Goal: Transaction & Acquisition: Purchase product/service

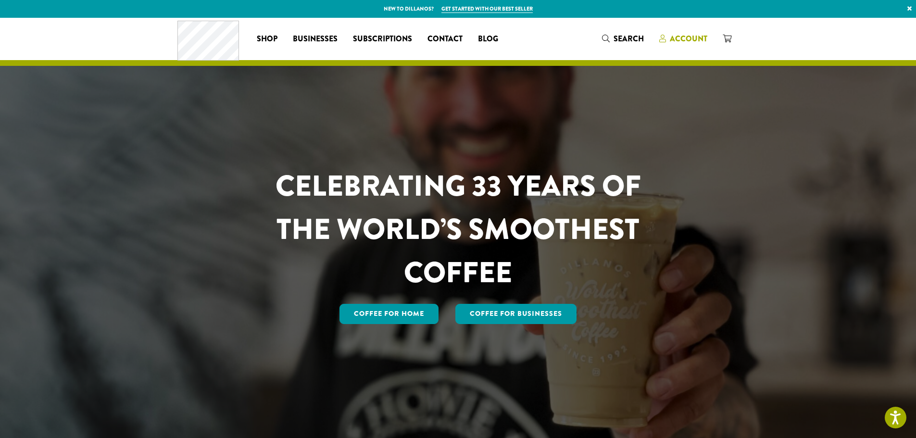
click at [687, 35] on span "Account" at bounding box center [688, 38] width 37 height 11
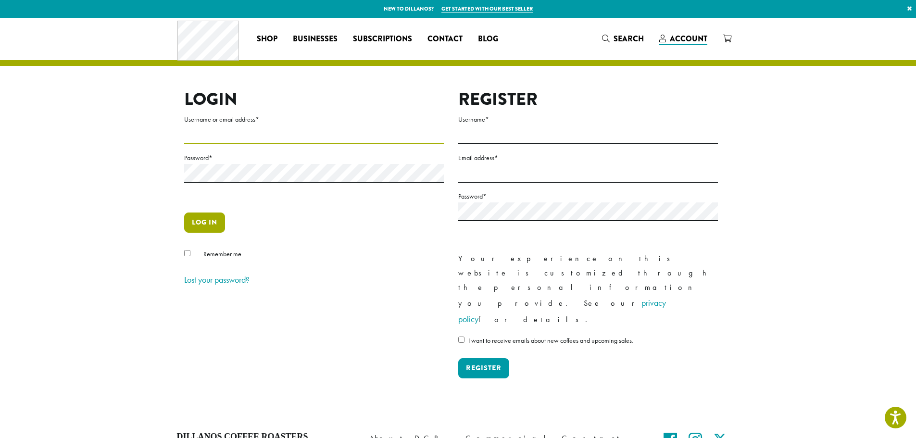
type input "**********"
click at [205, 220] on button "Log in" at bounding box center [204, 222] width 41 height 20
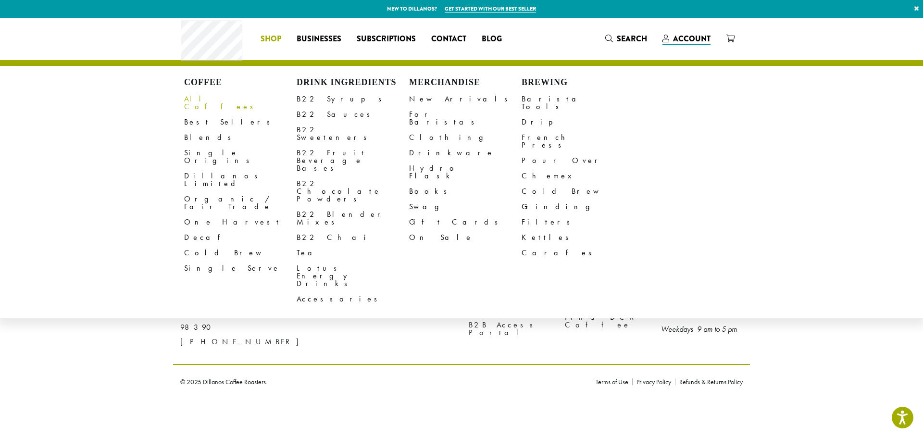
click at [205, 100] on link "All Coffees" at bounding box center [240, 102] width 112 height 23
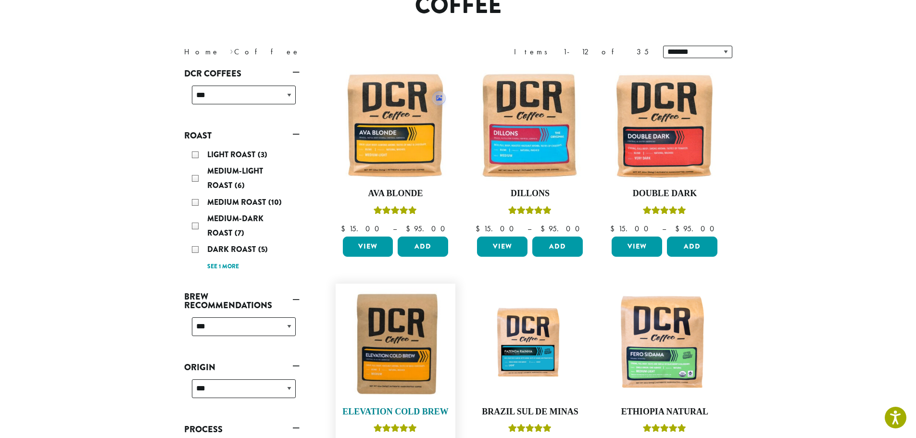
scroll to position [96, 0]
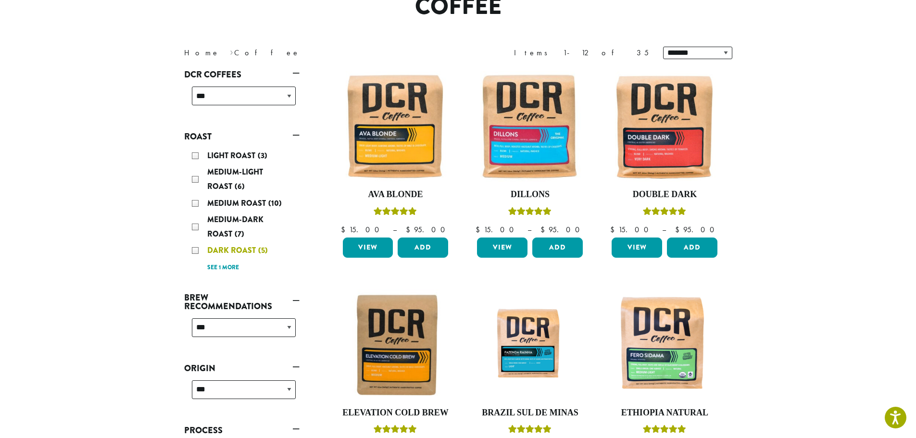
click at [194, 249] on div "Dark Roast (5)" at bounding box center [244, 250] width 104 height 14
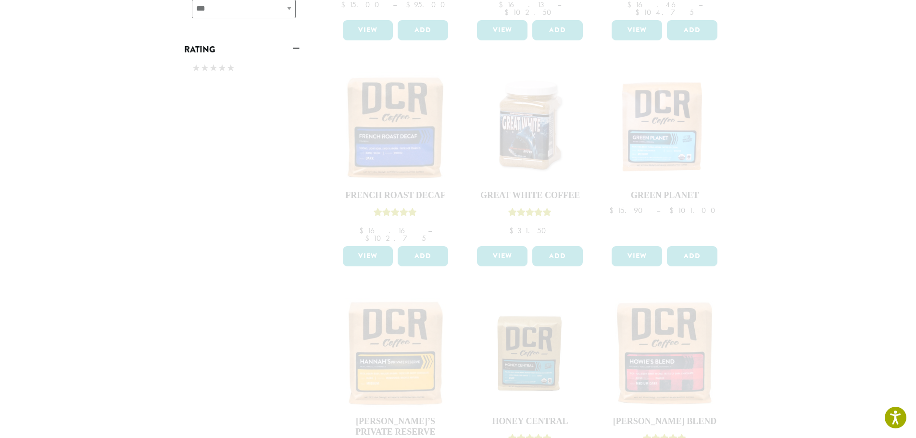
scroll to position [721, 0]
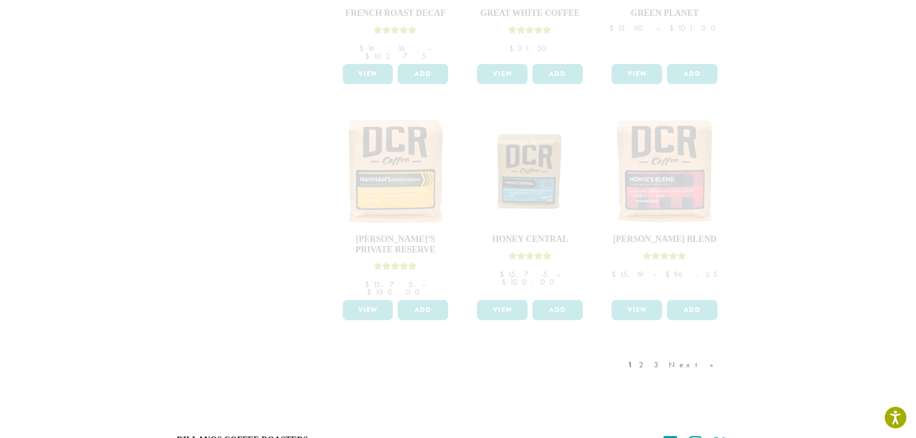
click at [708, 352] on div "1 2 3 Next »" at bounding box center [675, 374] width 99 height 45
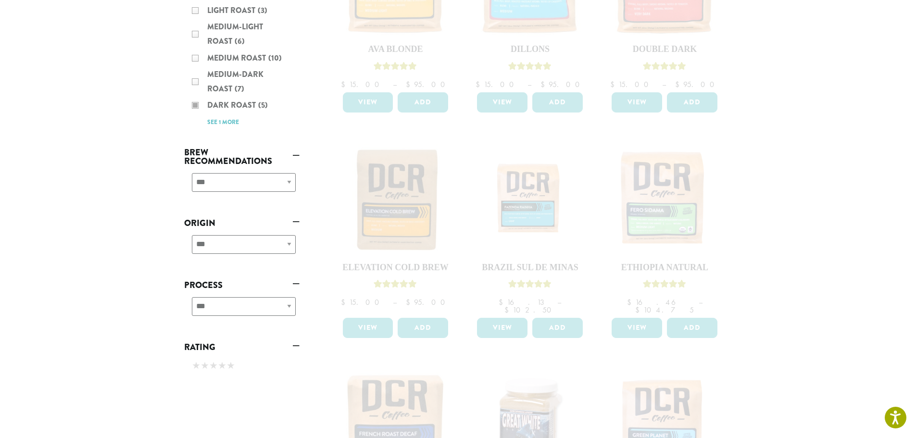
scroll to position [240, 0]
click at [213, 121] on div "Light Roast (3) Medium-Light Roast (6) Medium Roast (10) Medium-Dark Roast (7) …" at bounding box center [241, 66] width 115 height 133
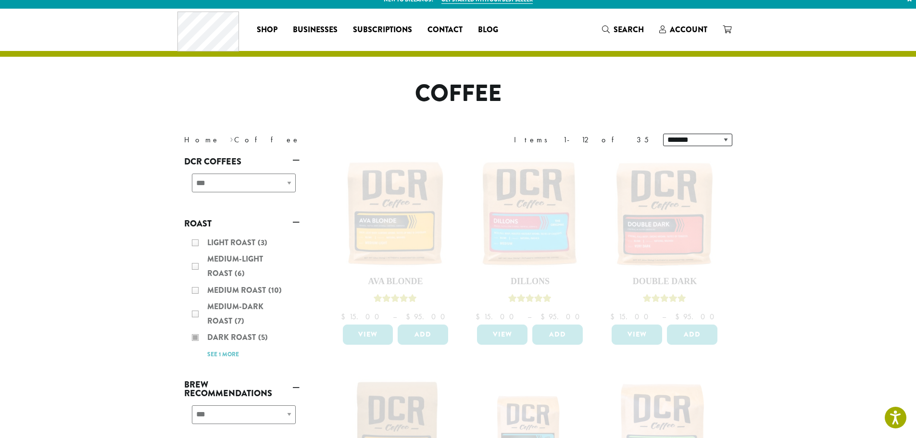
scroll to position [0, 0]
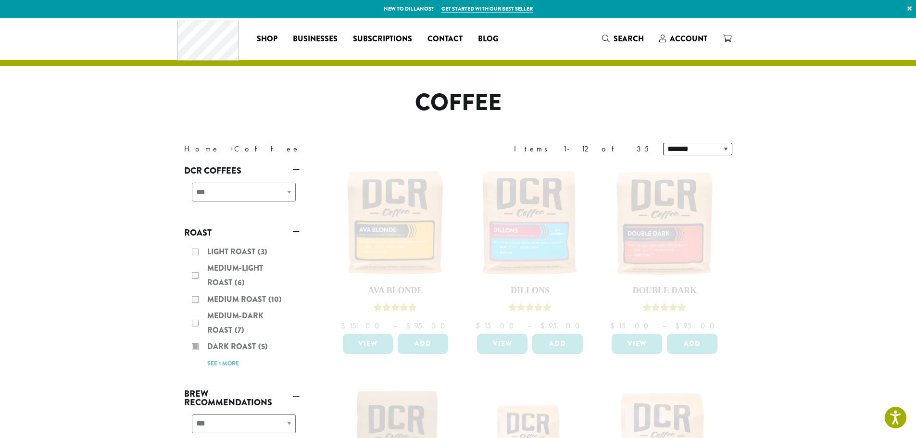
click at [255, 188] on div "**********" at bounding box center [241, 196] width 115 height 34
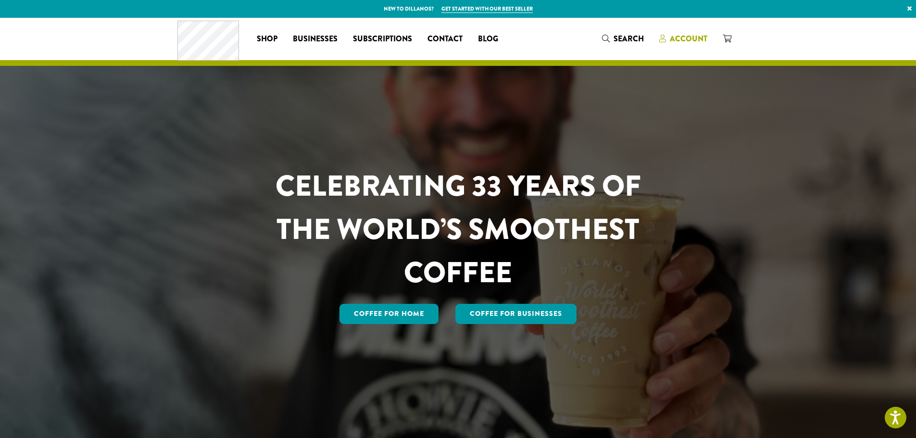
click at [697, 35] on span "Account" at bounding box center [688, 38] width 37 height 11
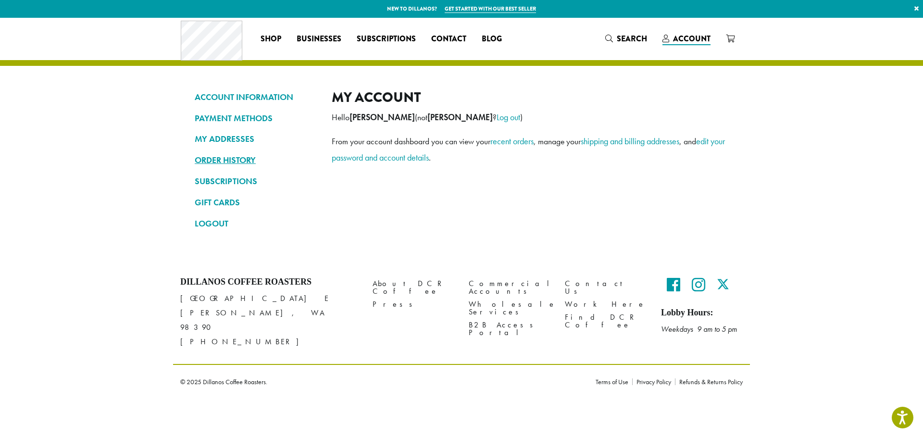
click at [215, 157] on link "ORDER HISTORY" at bounding box center [256, 160] width 123 height 16
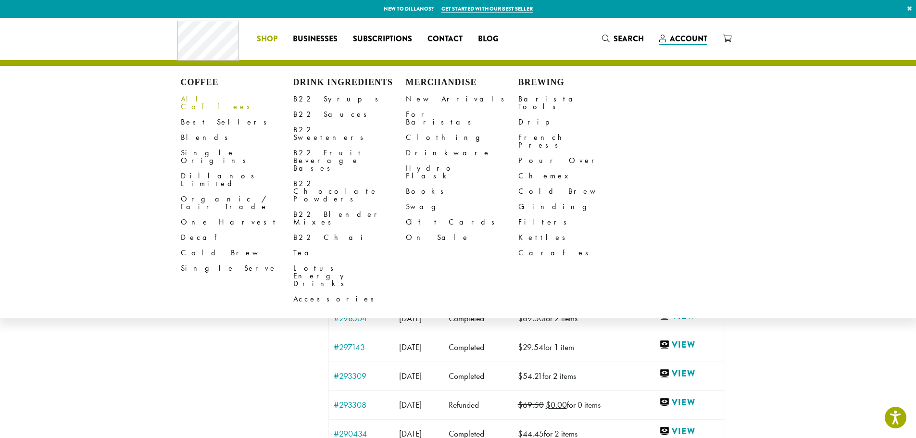
click at [199, 96] on link "All Coffees" at bounding box center [237, 102] width 112 height 23
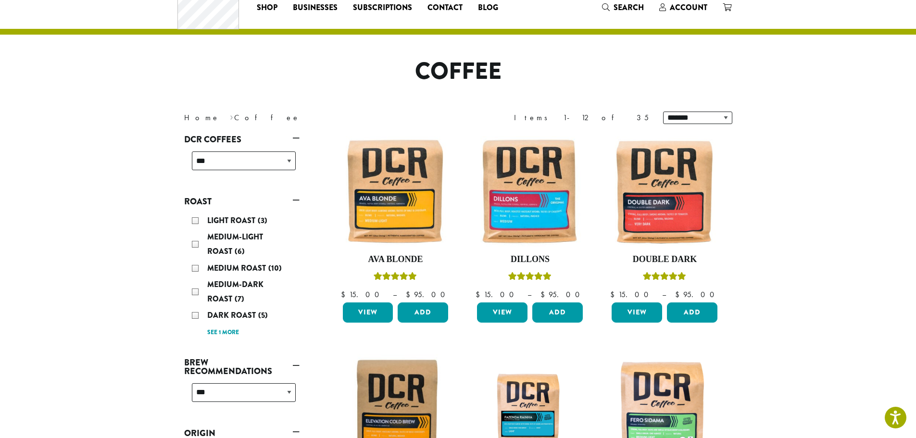
scroll to position [48, 0]
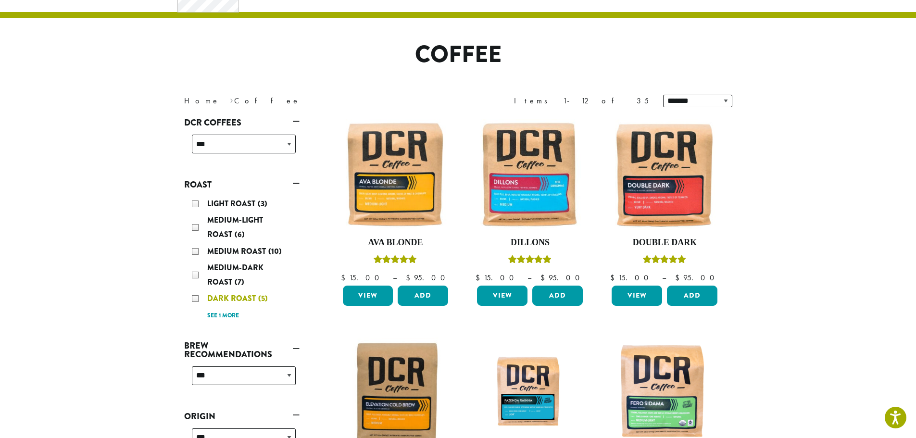
click at [195, 296] on div "Dark Roast (5)" at bounding box center [244, 298] width 104 height 14
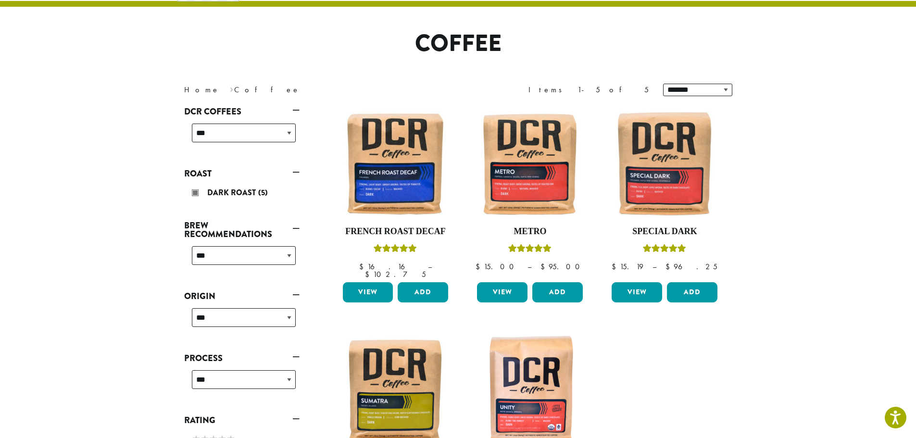
scroll to position [107, 0]
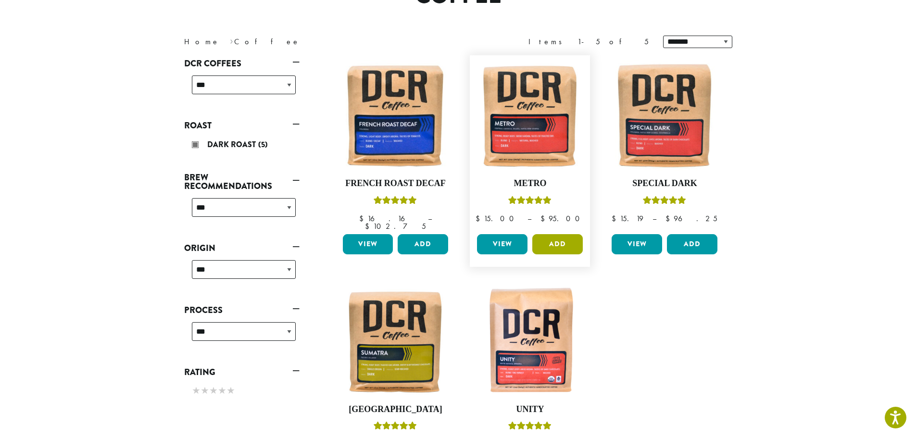
click at [549, 234] on button "Add" at bounding box center [557, 244] width 50 height 20
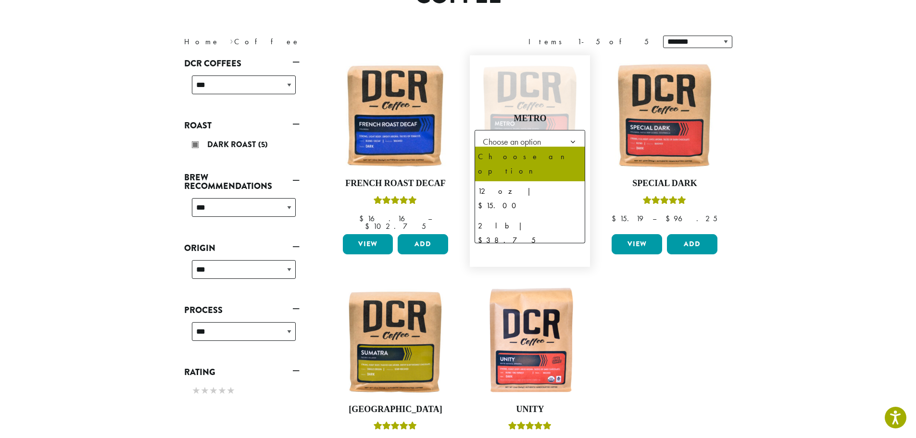
click at [571, 134] on b at bounding box center [573, 142] width 24 height 24
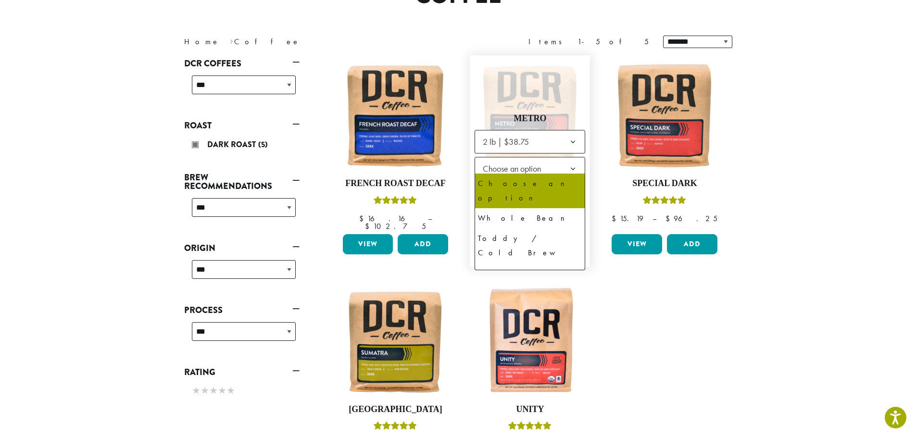
click at [574, 163] on b at bounding box center [573, 169] width 24 height 24
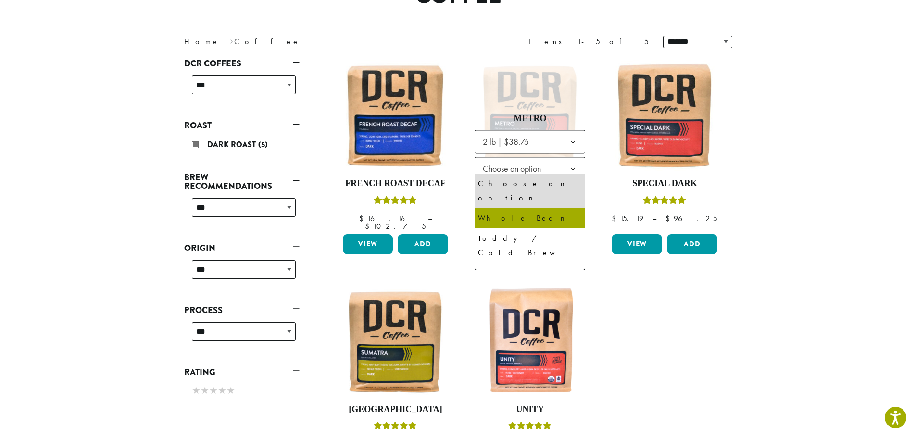
select select "**********"
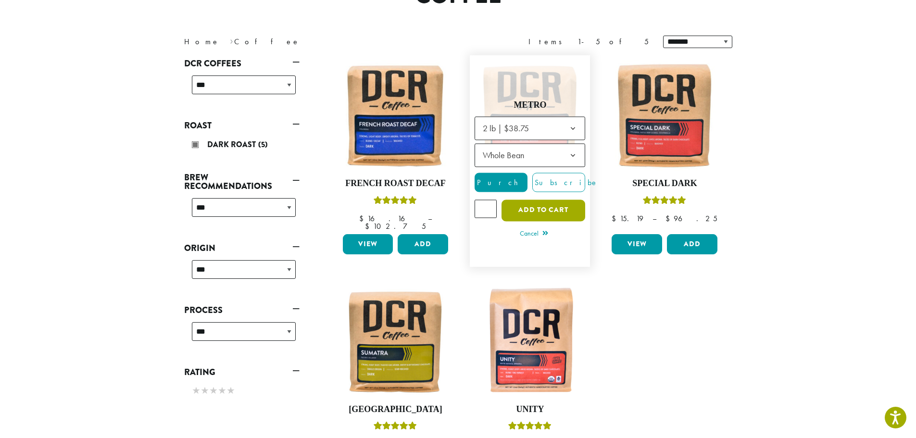
click at [539, 201] on button "Add to cart" at bounding box center [543, 210] width 84 height 22
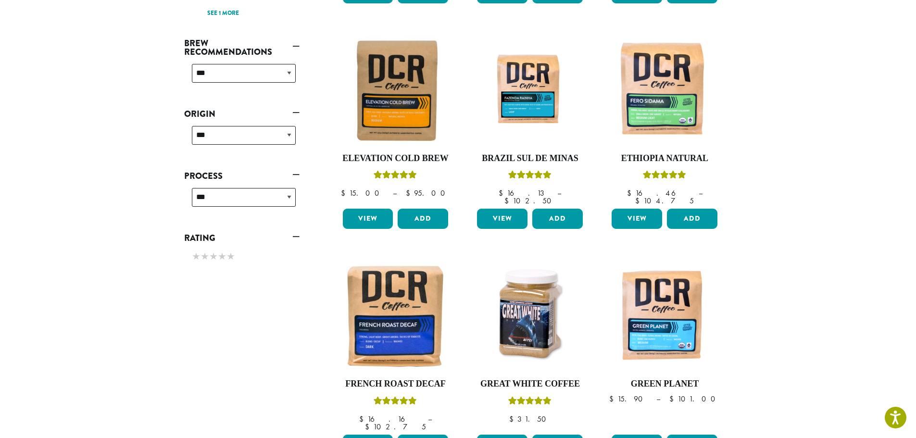
scroll to position [144, 0]
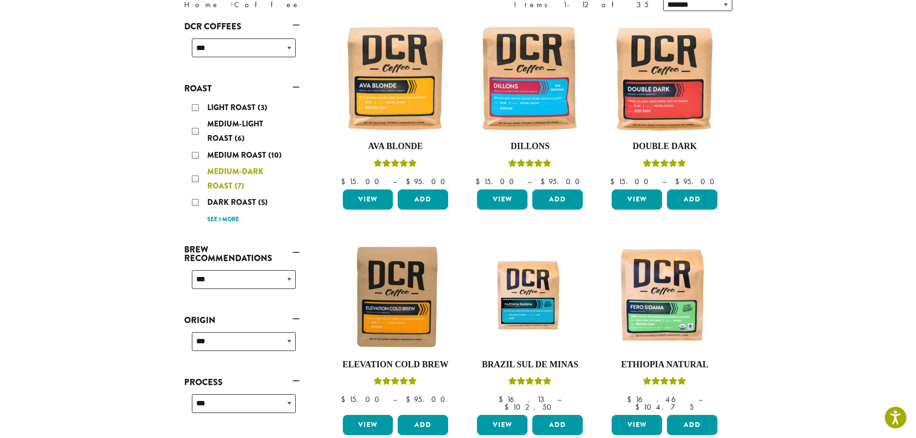
click at [195, 177] on div "Medium-Dark Roast (7)" at bounding box center [244, 178] width 104 height 29
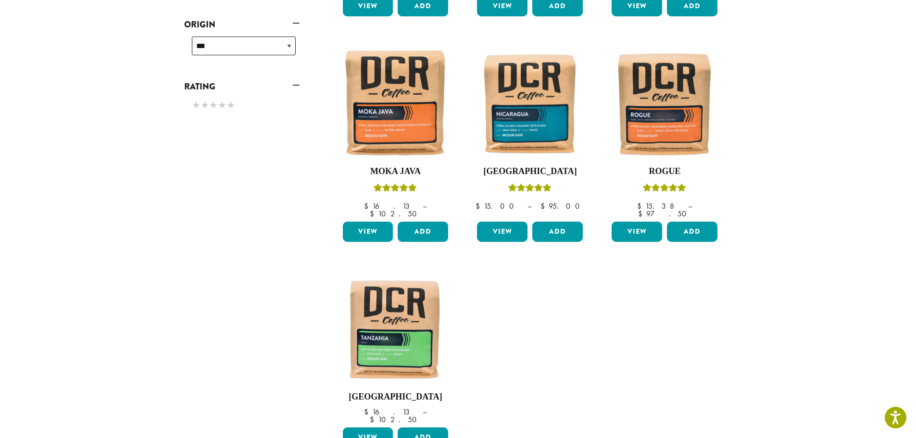
scroll to position [396, 0]
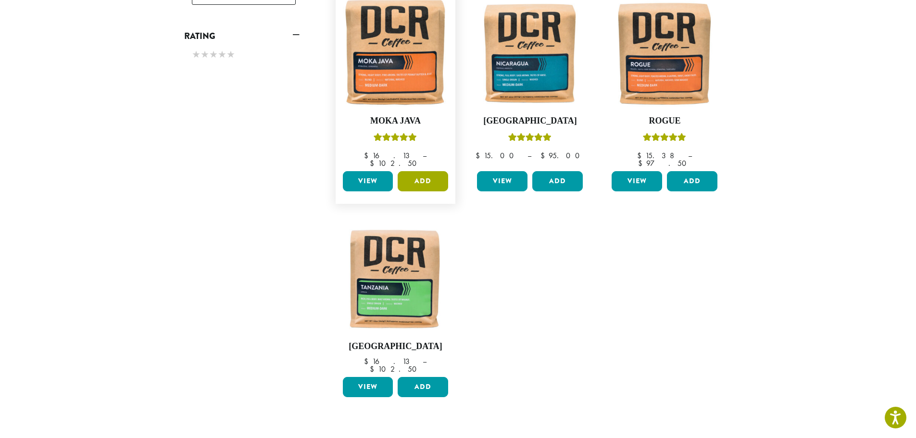
click at [412, 171] on button "Add" at bounding box center [423, 181] width 50 height 20
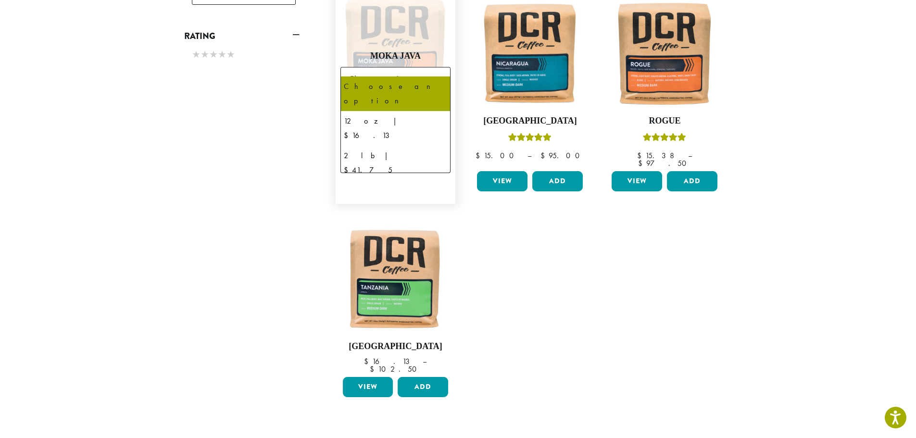
click at [440, 68] on b at bounding box center [438, 80] width 24 height 24
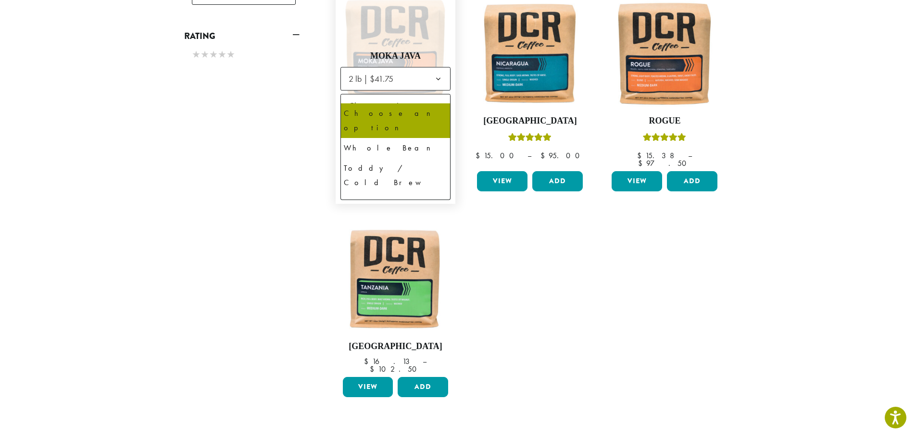
click at [440, 95] on b at bounding box center [438, 107] width 24 height 24
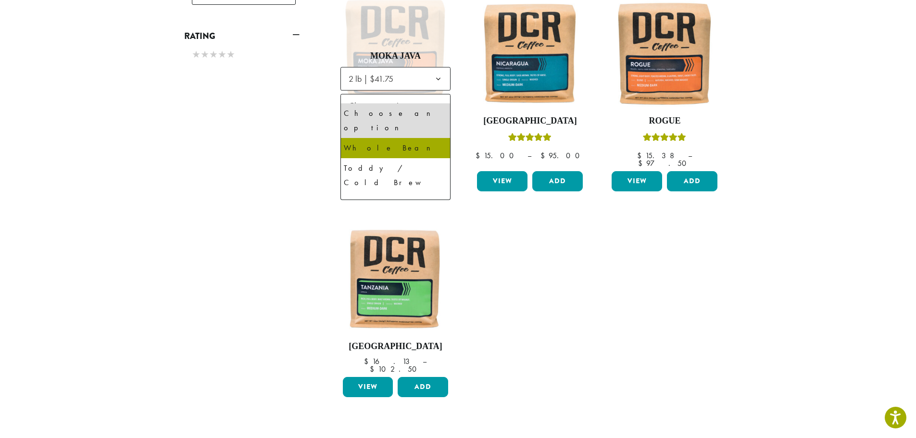
select select "**********"
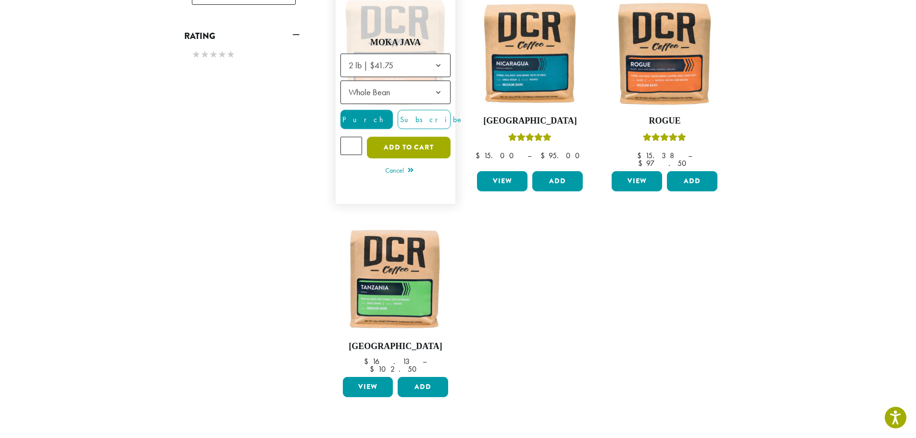
click at [400, 137] on button "Add to cart" at bounding box center [409, 148] width 84 height 22
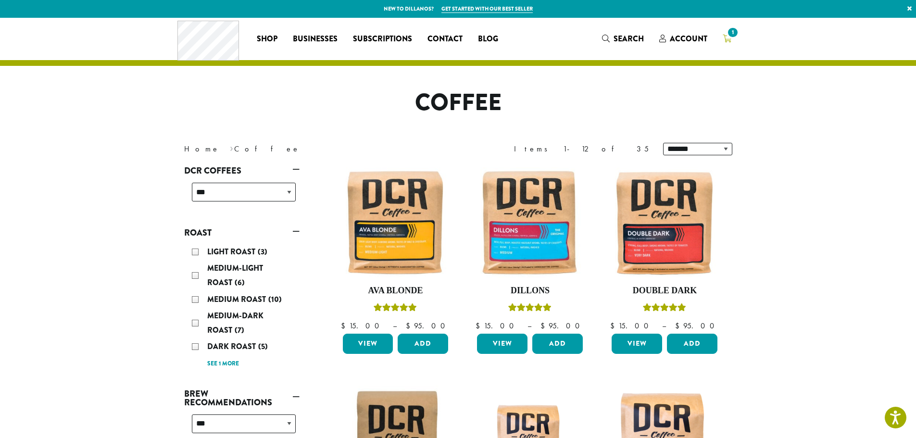
click at [729, 39] on icon "1" at bounding box center [726, 39] width 9 height 8
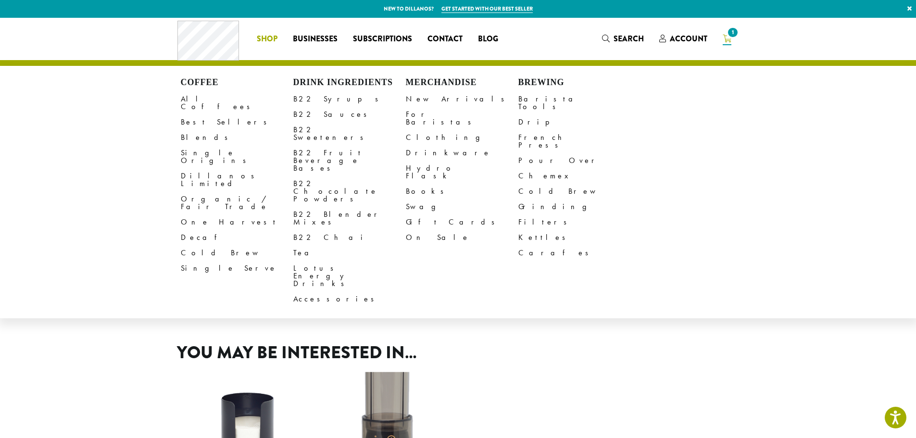
click at [267, 36] on span "Shop" at bounding box center [267, 39] width 21 height 12
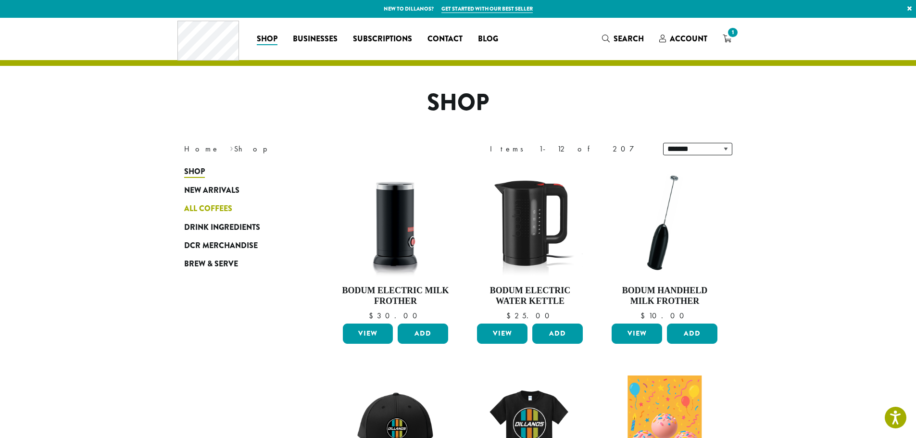
click at [204, 206] on span "All Coffees" at bounding box center [208, 209] width 48 height 12
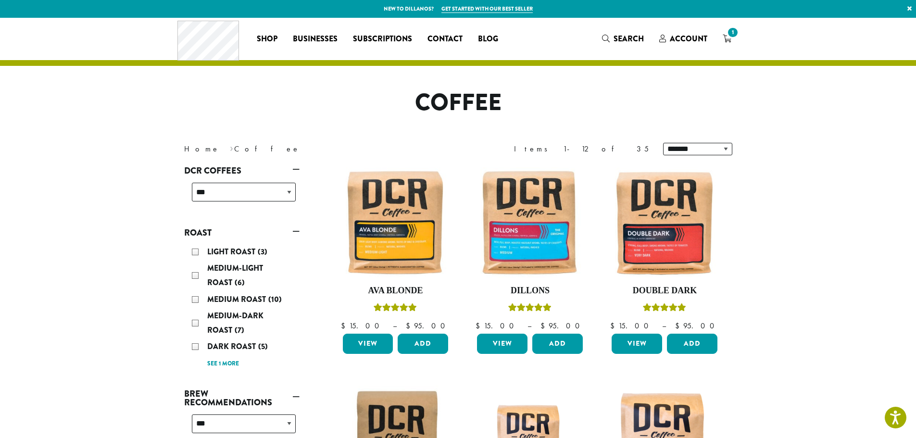
scroll to position [48, 0]
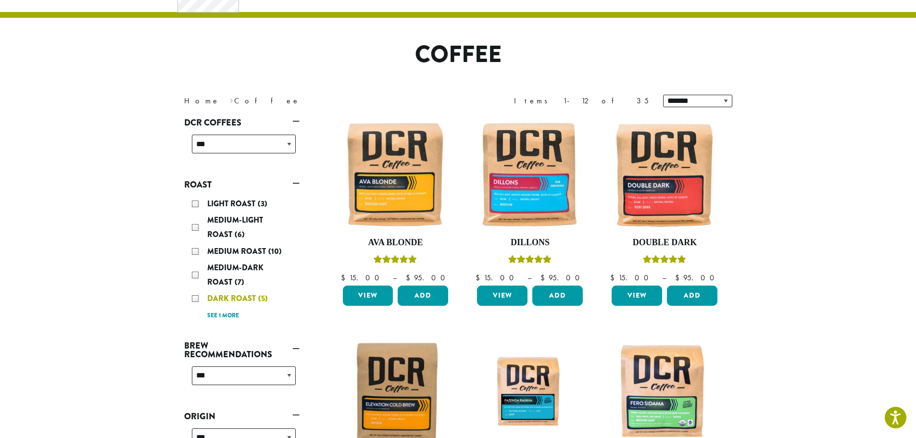
click at [194, 298] on div "Dark Roast (5)" at bounding box center [244, 298] width 104 height 14
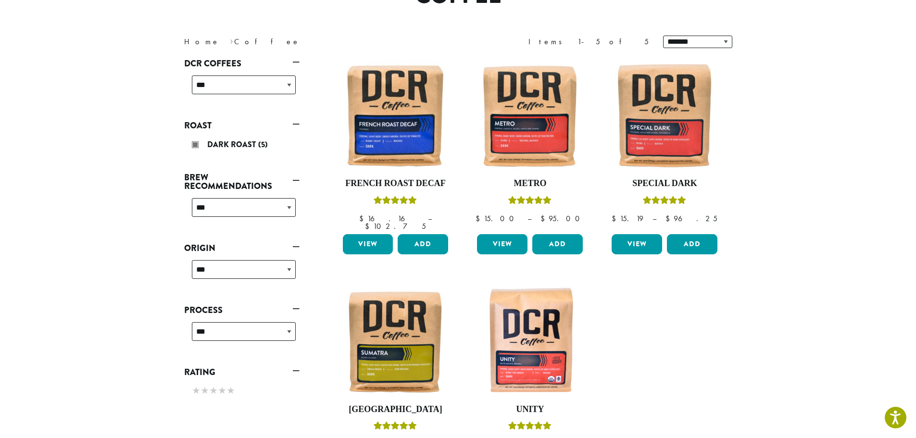
scroll to position [155, 0]
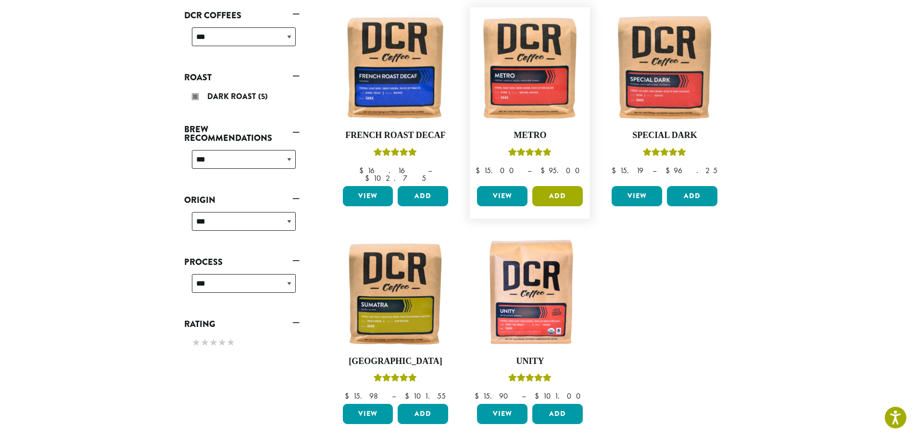
click at [552, 186] on button "Add" at bounding box center [557, 196] width 50 height 20
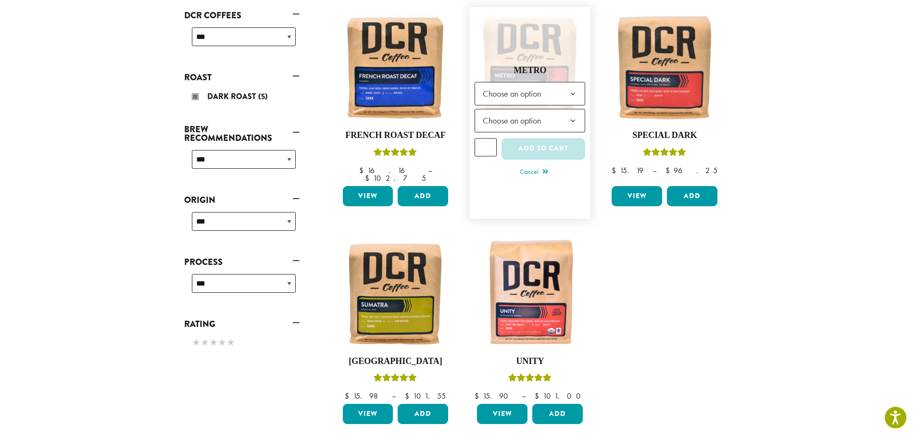
click at [553, 87] on span "Choose an option" at bounding box center [529, 94] width 111 height 24
click at [572, 113] on b at bounding box center [573, 121] width 24 height 24
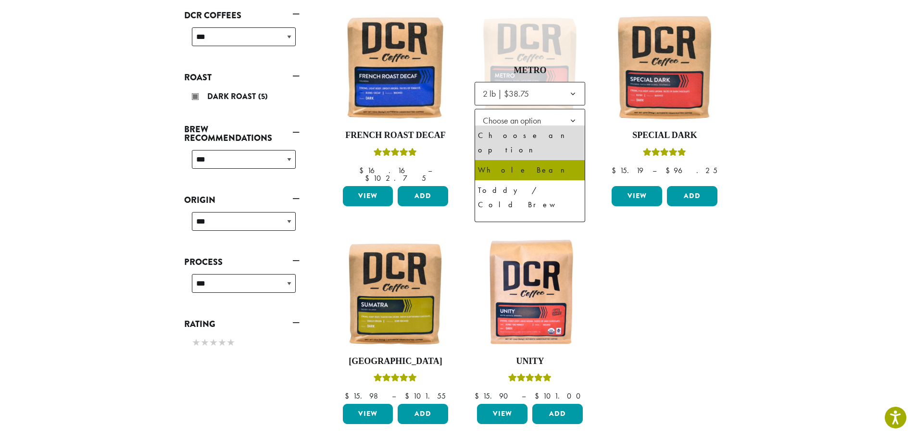
select select "**********"
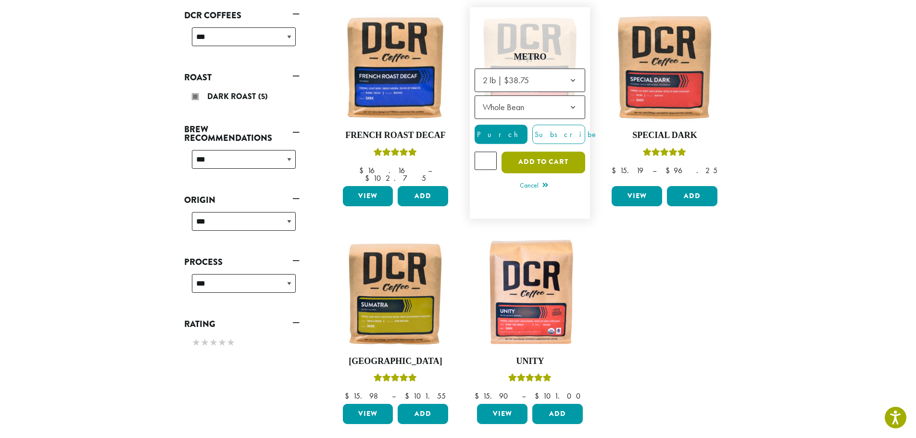
click at [538, 156] on button "Add to cart" at bounding box center [543, 162] width 84 height 22
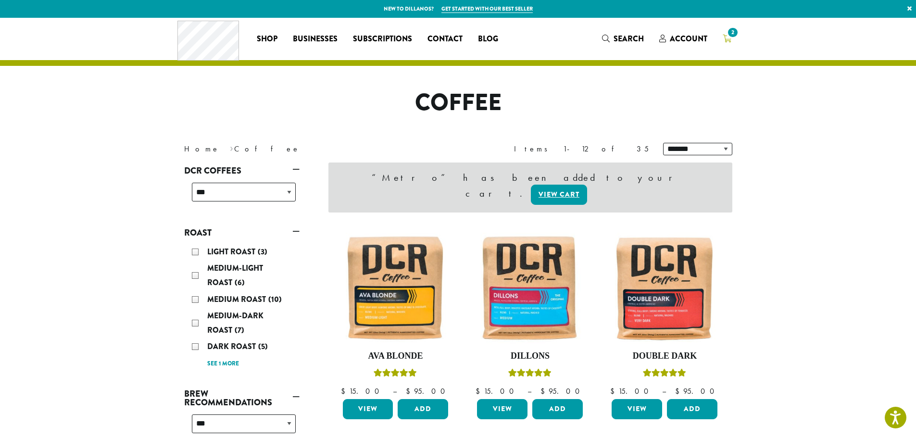
click at [727, 38] on icon "2" at bounding box center [726, 39] width 9 height 8
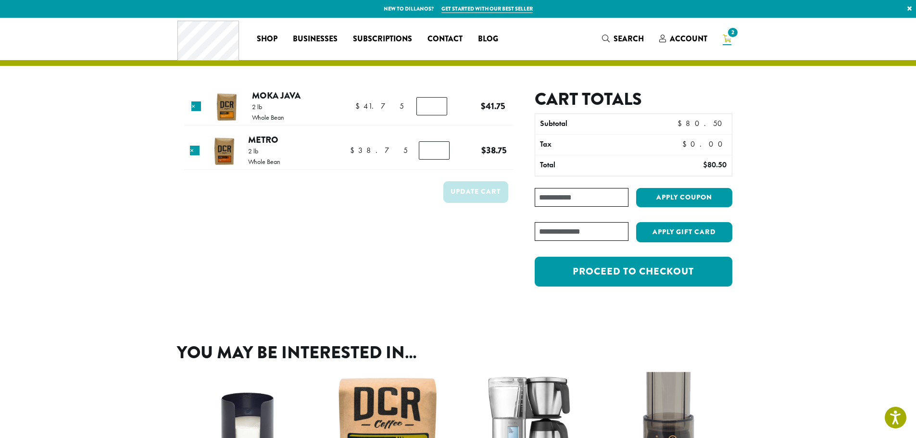
type input "********"
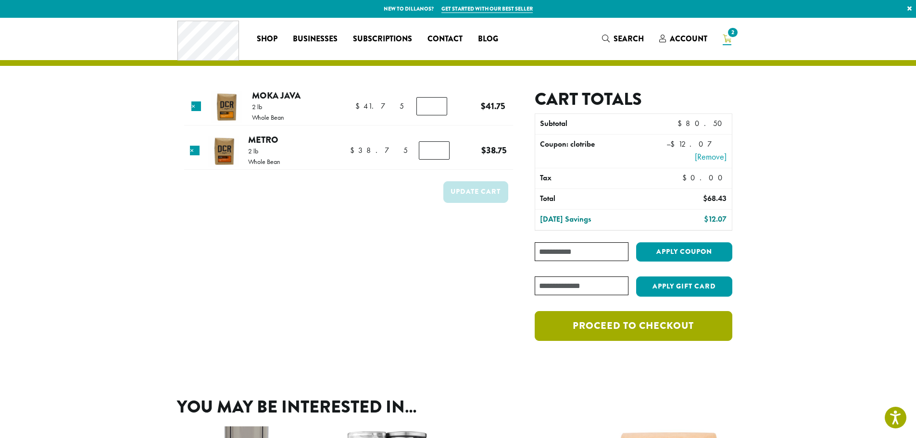
click at [641, 319] on link "Proceed to checkout" at bounding box center [633, 326] width 197 height 30
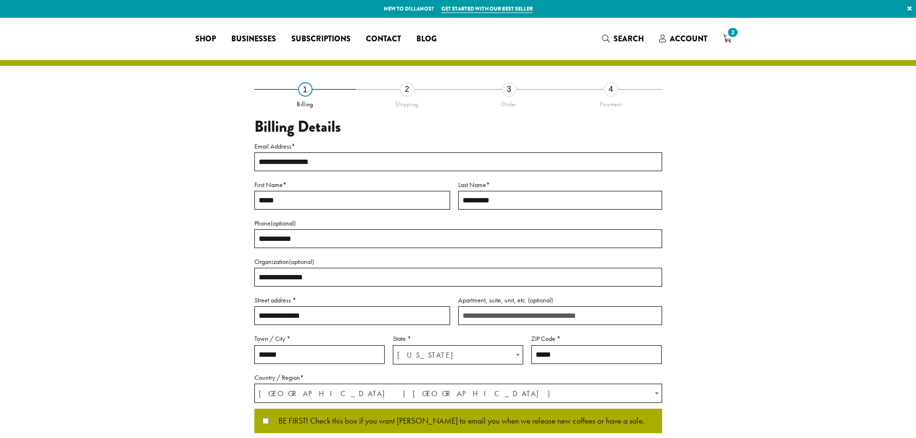
select select "**"
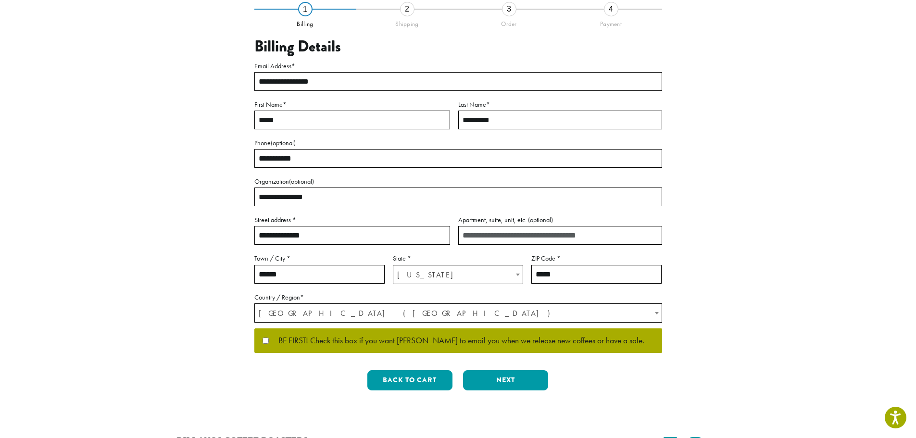
scroll to position [96, 0]
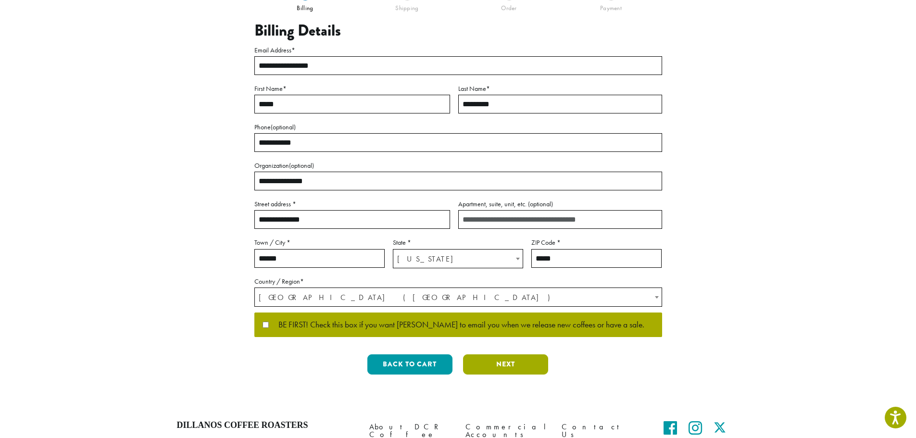
click at [500, 362] on button "Next" at bounding box center [505, 364] width 85 height 20
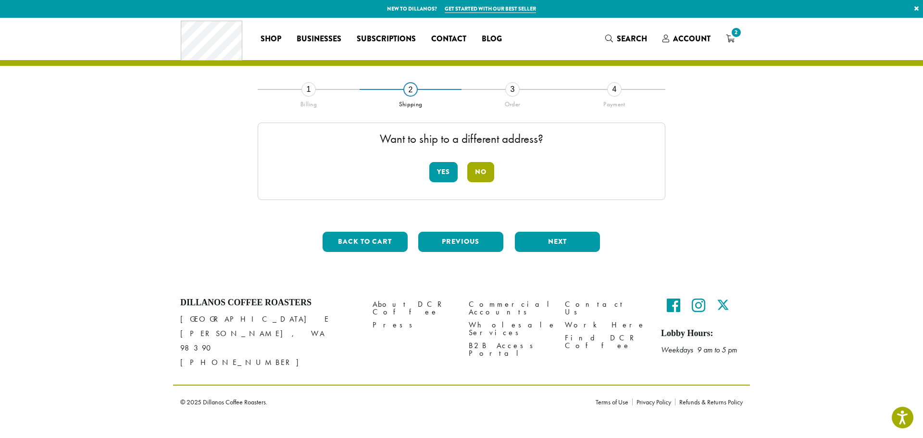
click at [480, 169] on button "No" at bounding box center [480, 172] width 27 height 20
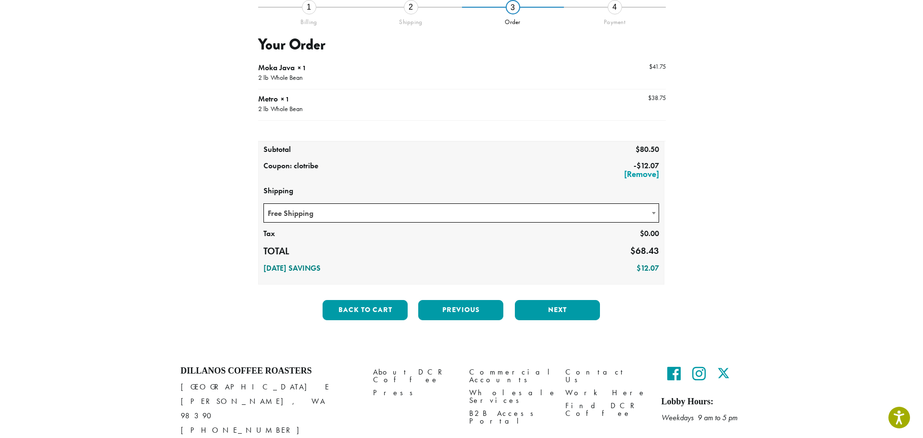
scroll to position [96, 0]
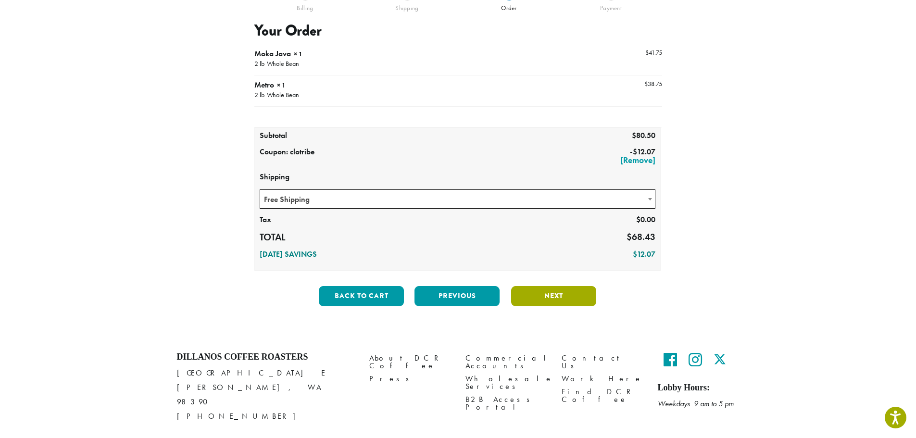
click at [547, 293] on button "Next" at bounding box center [553, 296] width 85 height 20
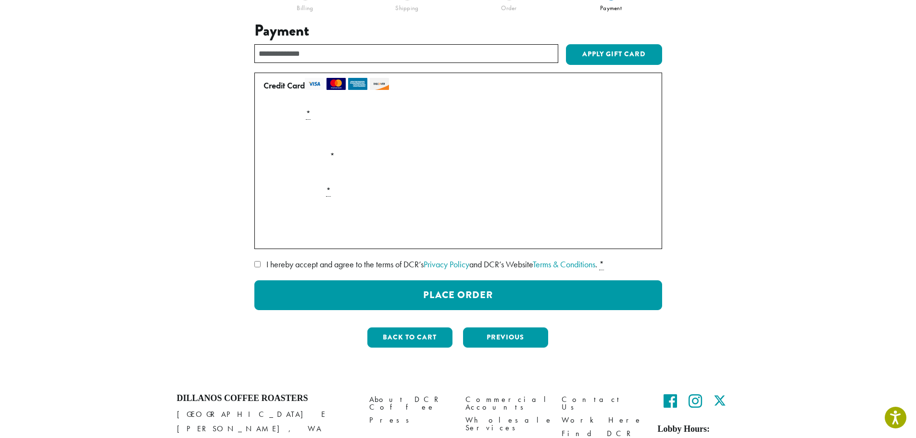
click at [316, 82] on img at bounding box center [314, 84] width 19 height 12
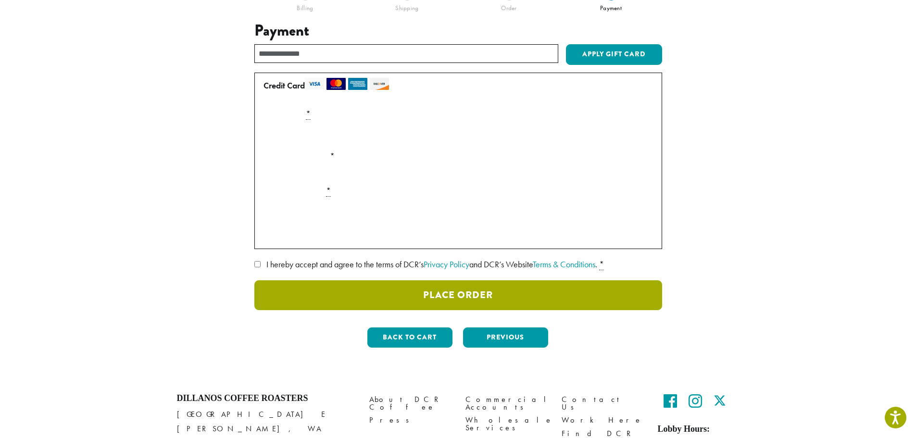
click at [472, 293] on button "Place Order" at bounding box center [458, 295] width 408 height 30
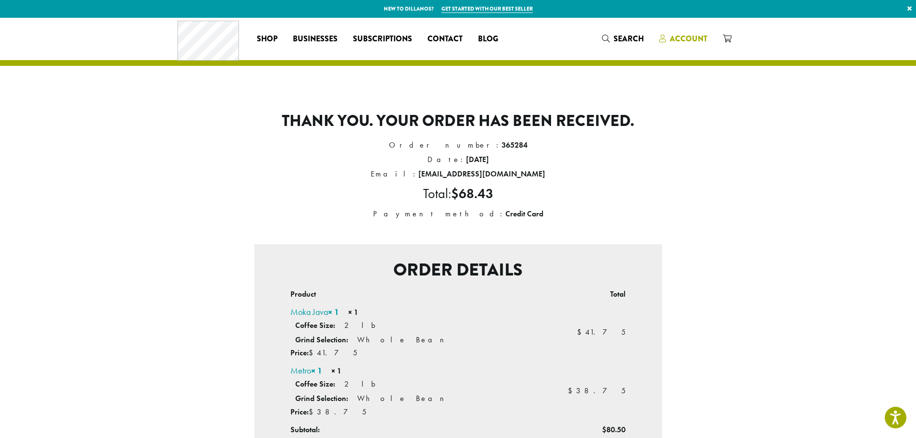
click at [684, 36] on span "Account" at bounding box center [688, 38] width 37 height 11
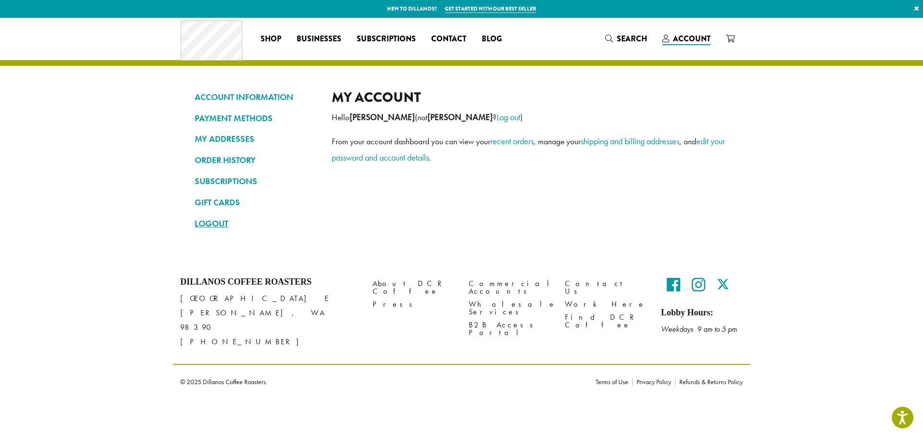
click at [207, 224] on link "LOGOUT" at bounding box center [256, 223] width 123 height 16
